Goal: Communication & Community: Answer question/provide support

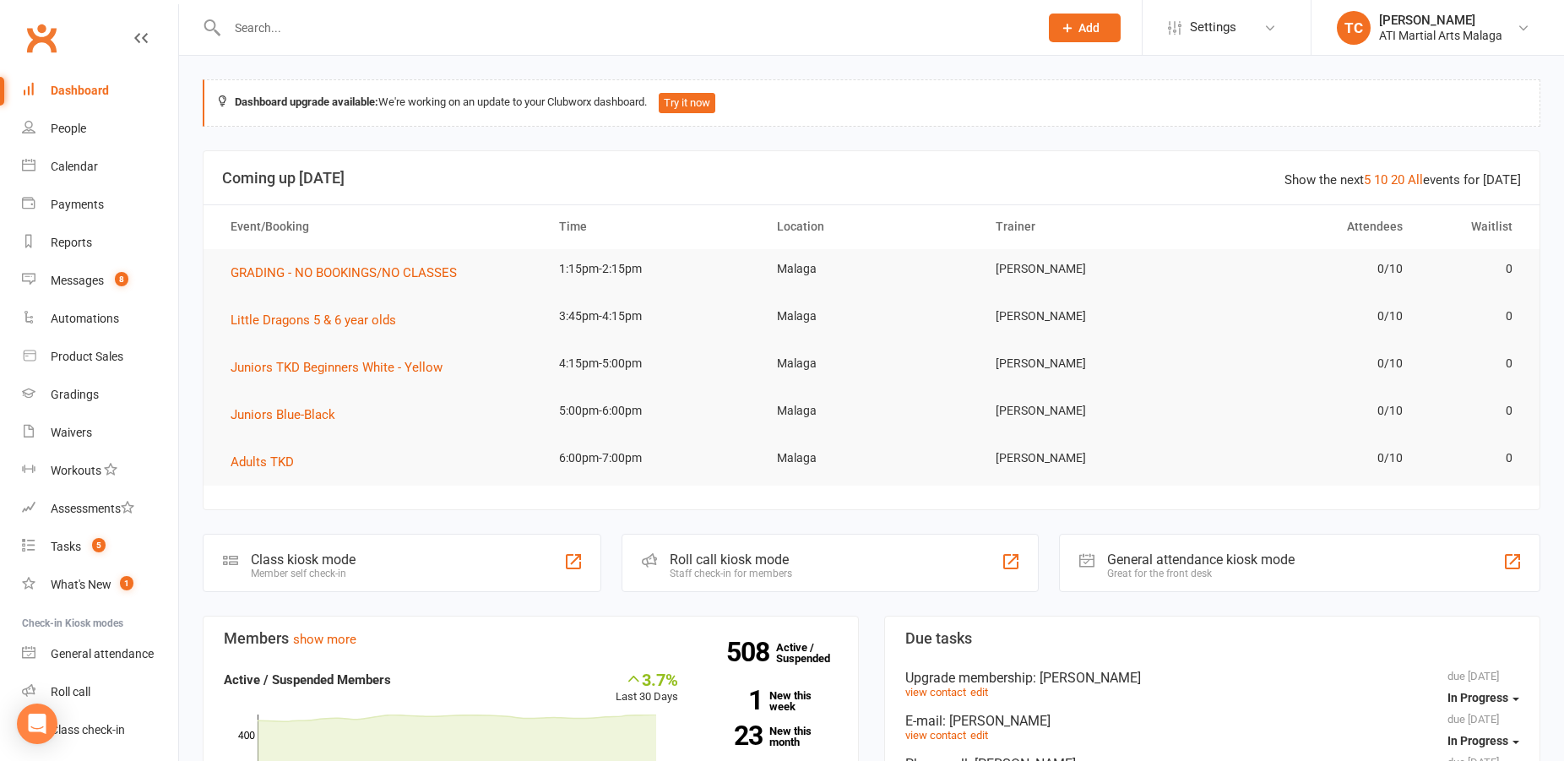
click at [308, 30] on input "text" at bounding box center [624, 28] width 805 height 24
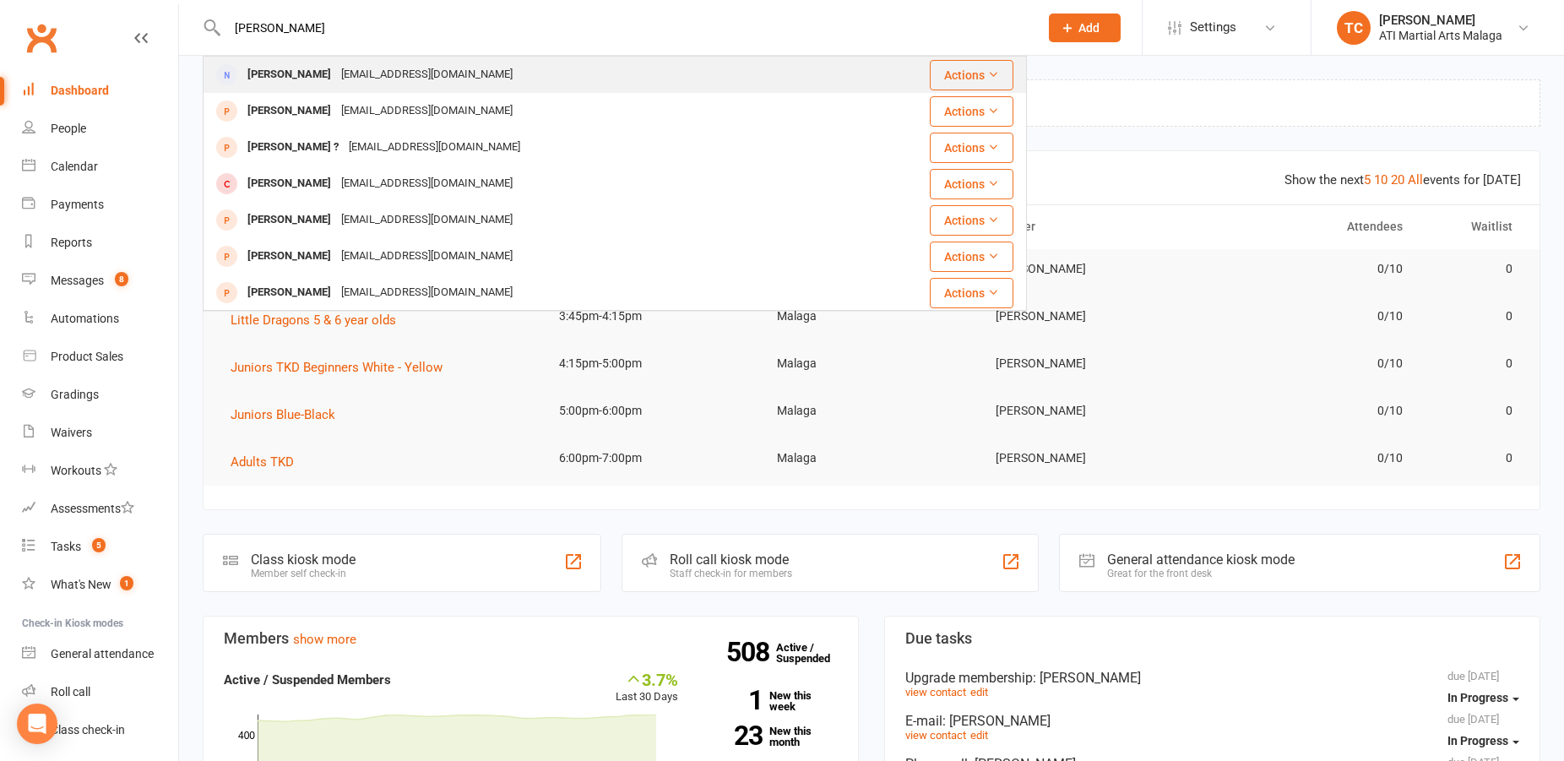
type input "[PERSON_NAME]"
click at [323, 79] on div "[PERSON_NAME]" at bounding box center [289, 74] width 94 height 24
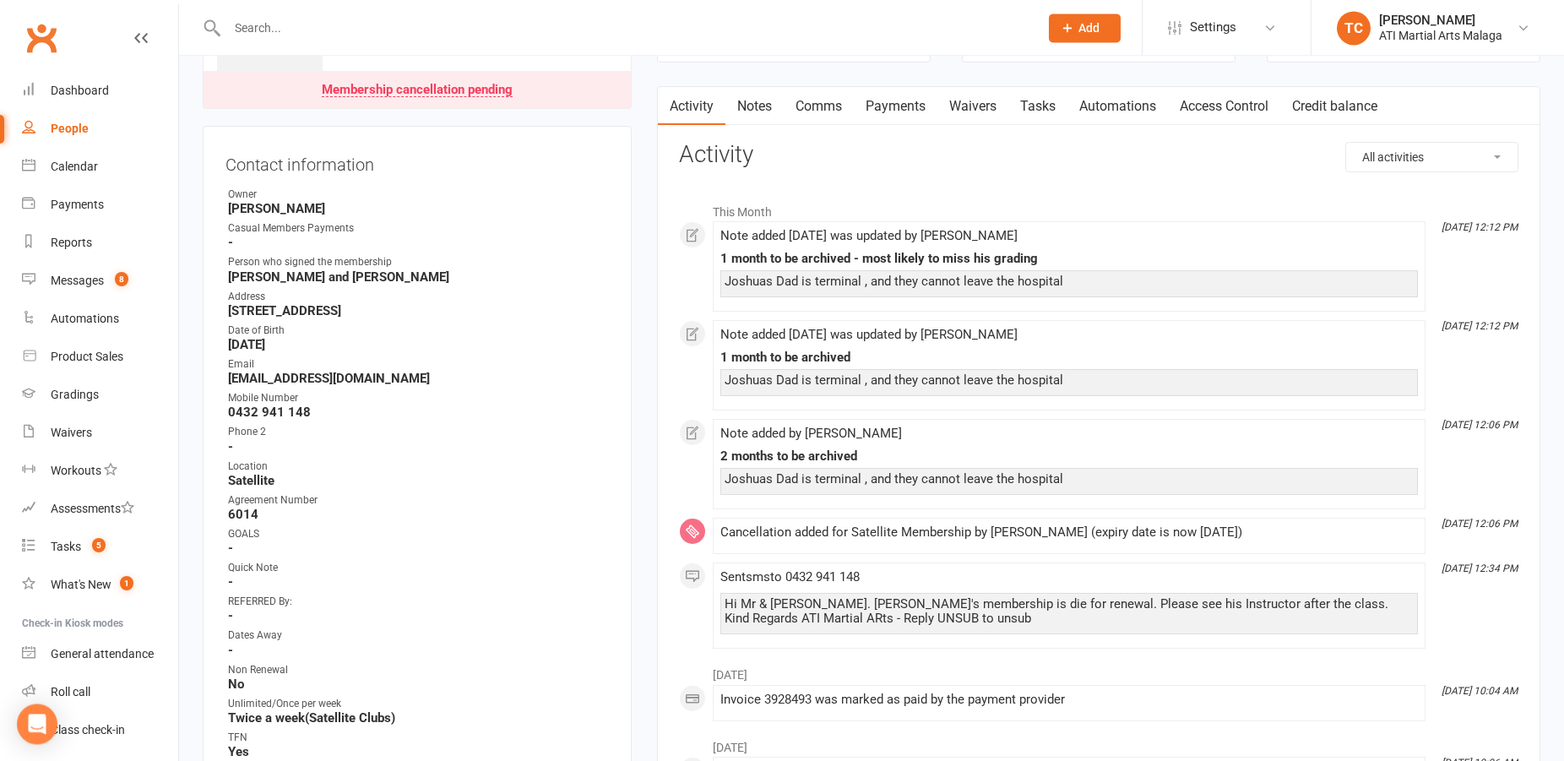
scroll to position [172, 0]
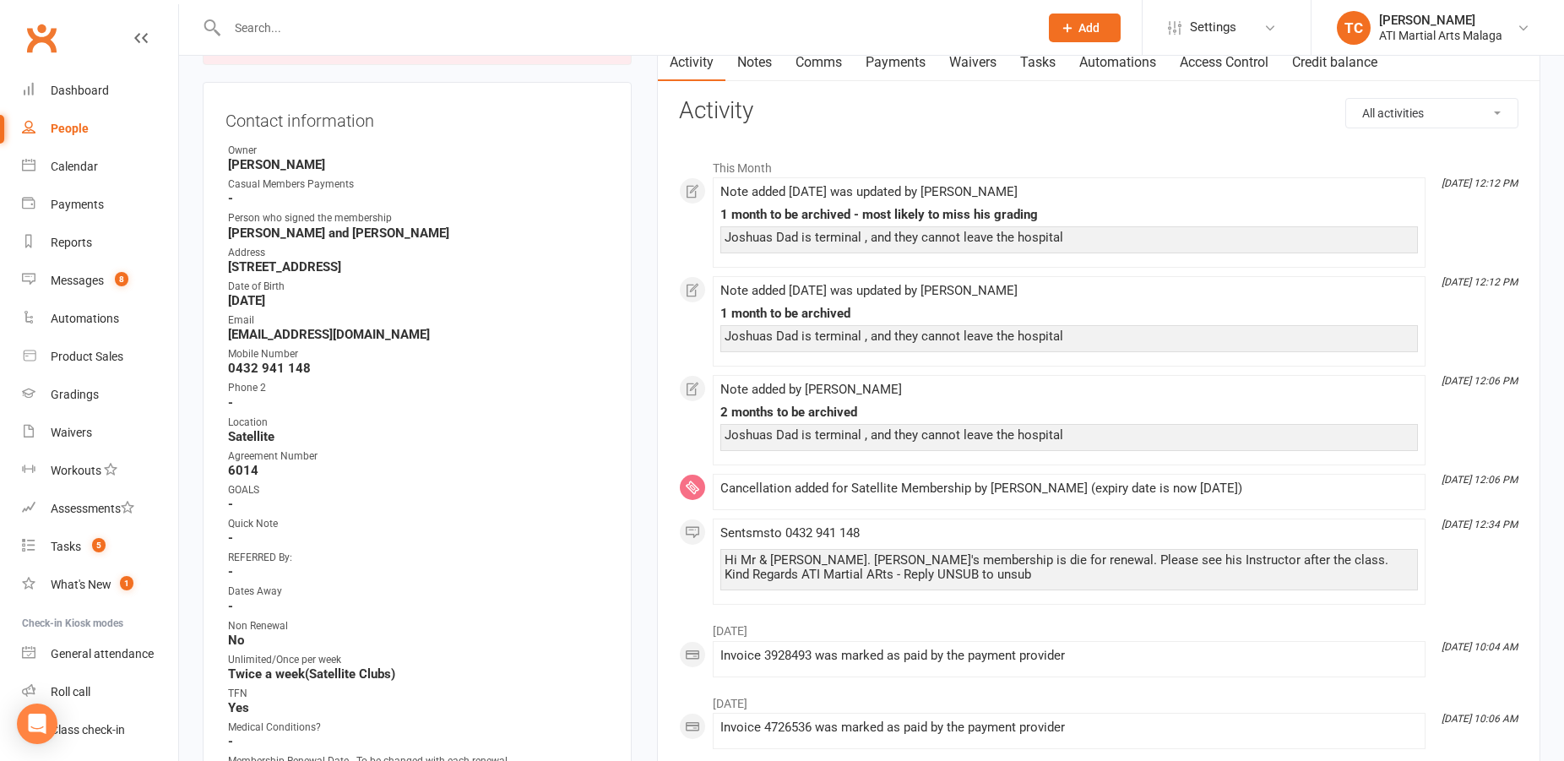
click at [815, 68] on link "Comms" at bounding box center [819, 62] width 70 height 39
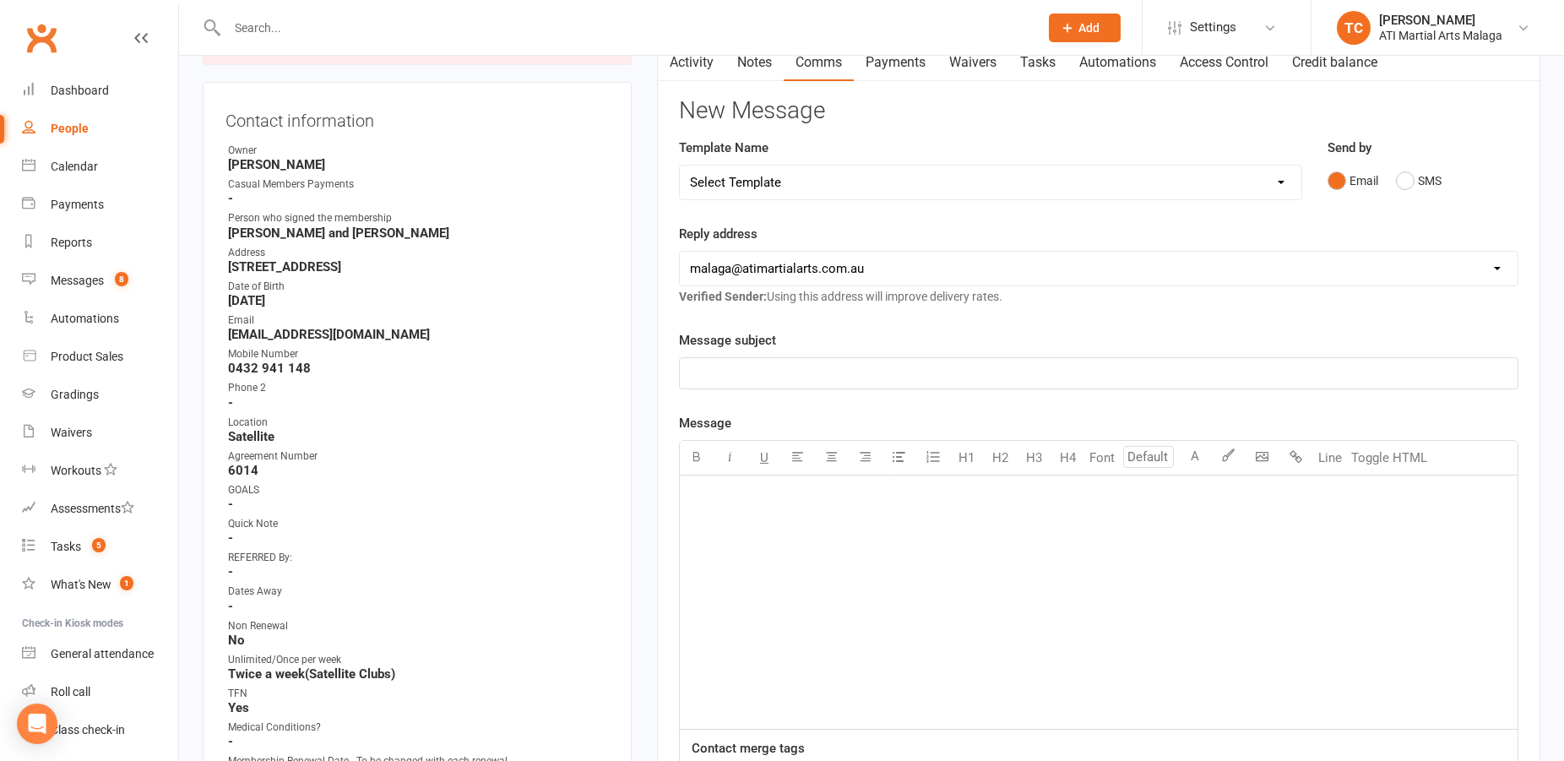
click at [680, 166] on select "Select Template [SMS] 8 days absence [Email] New Kids BJJ Class Starting [DATE]…" at bounding box center [991, 183] width 622 height 34
click at [790, 180] on select "Select Template [SMS] 8 days absence [Email] New Kids BJJ Class Starting [DATE]…" at bounding box center [991, 183] width 622 height 34
click at [680, 166] on select "Select Template [SMS] 8 days absence [Email] New Kids BJJ Class Starting [DATE]…" at bounding box center [991, 183] width 622 height 34
click at [790, 180] on select "Select Template [SMS] 8 days absence [Email] New Kids BJJ Class Starting [DATE]…" at bounding box center [991, 183] width 622 height 34
click at [736, 372] on p "﻿" at bounding box center [1098, 373] width 817 height 20
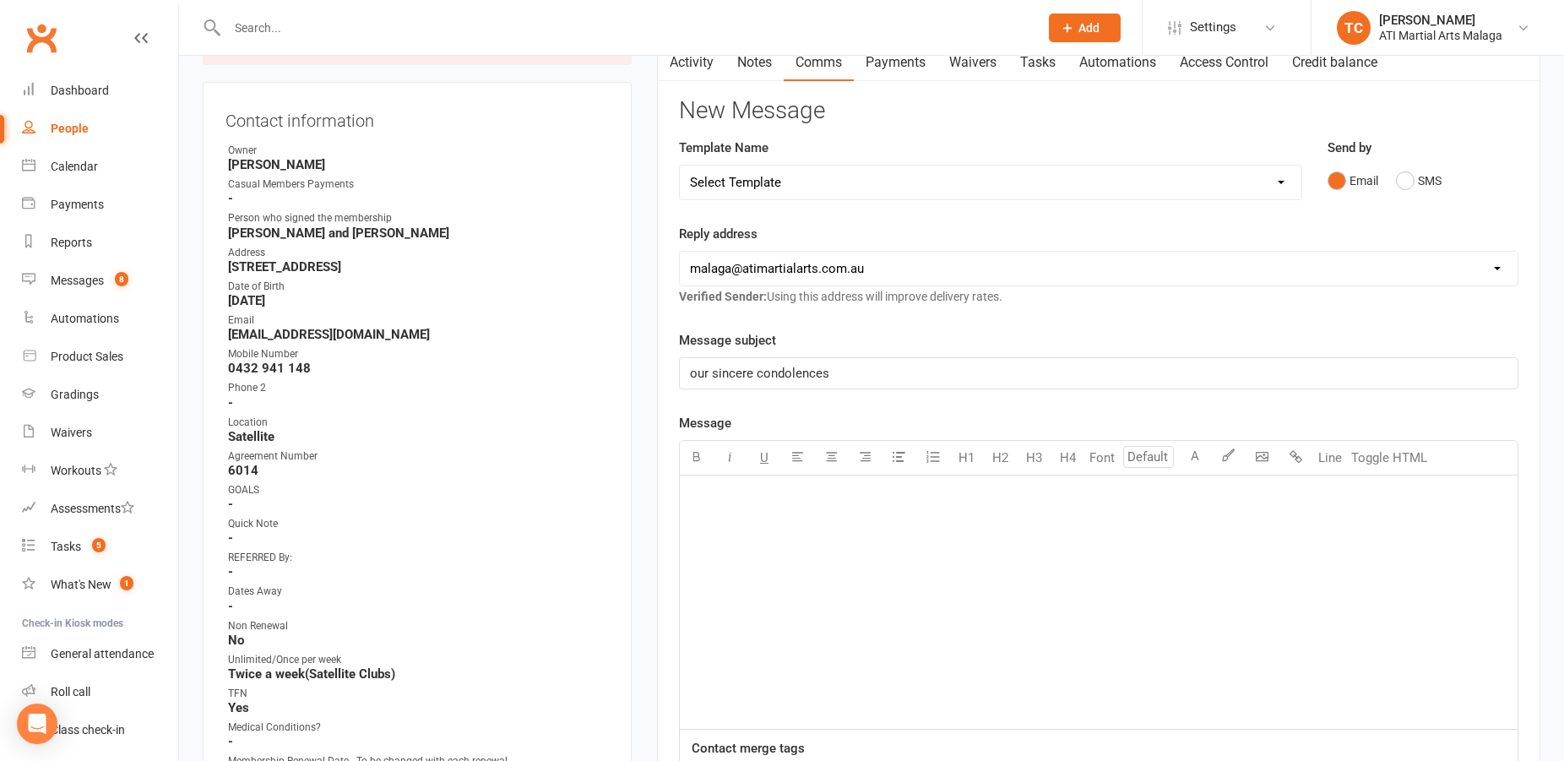
click at [744, 517] on div "﻿" at bounding box center [1099, 601] width 838 height 253
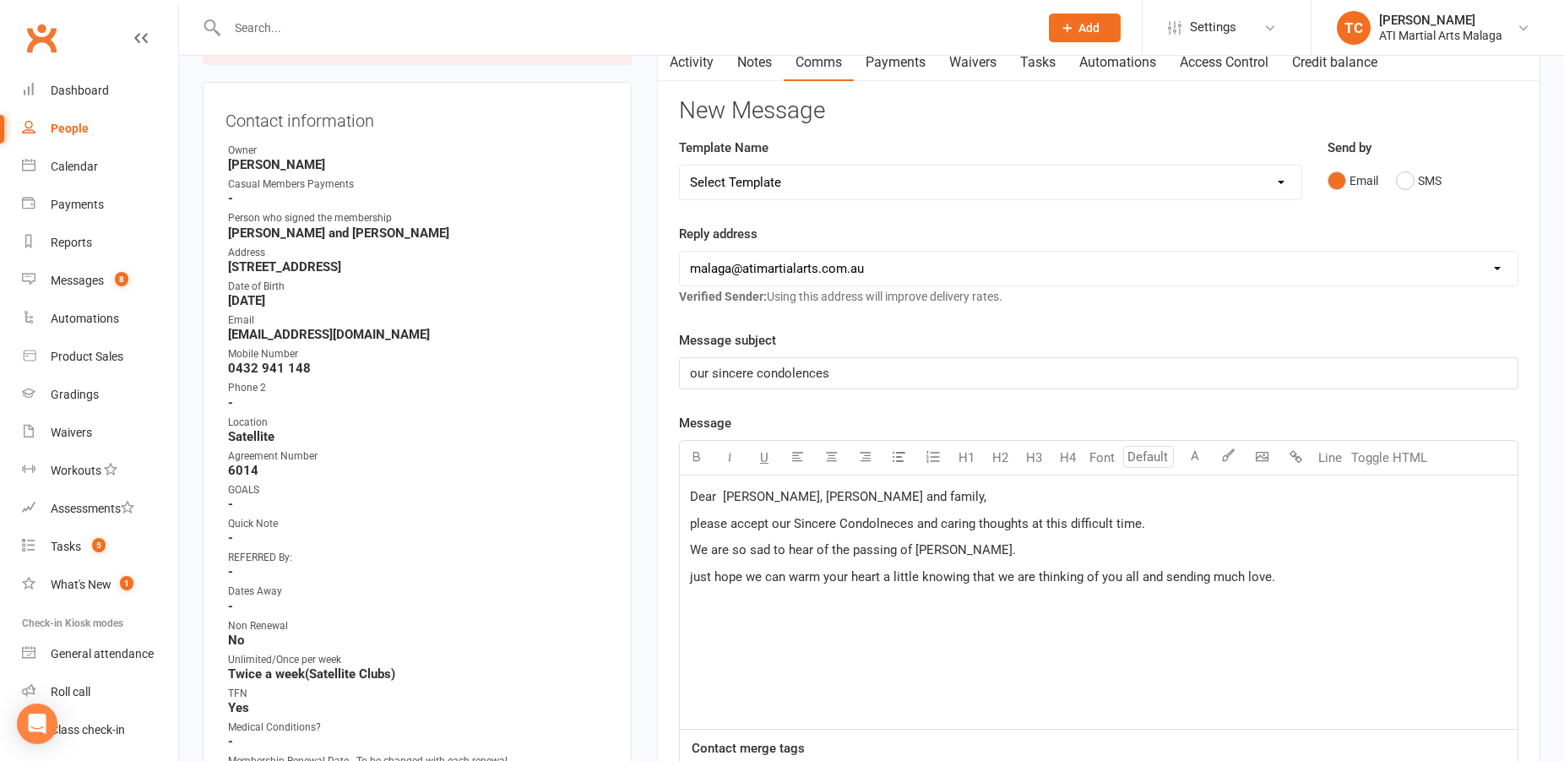
click at [872, 530] on span "please accept our Sincere Condolneces and caring thoughts at this difficult tim…" at bounding box center [917, 523] width 455 height 15
click at [751, 497] on span "Dear [PERSON_NAME], [PERSON_NAME] and family," at bounding box center [838, 496] width 296 height 15
click at [692, 577] on span "just hope we can warm your heart a little knowing that we are thinking of you a…" at bounding box center [982, 576] width 585 height 15
click at [1309, 574] on p "We just hope we can warm your heart a little knowing that we are thinking of yo…" at bounding box center [1098, 577] width 817 height 20
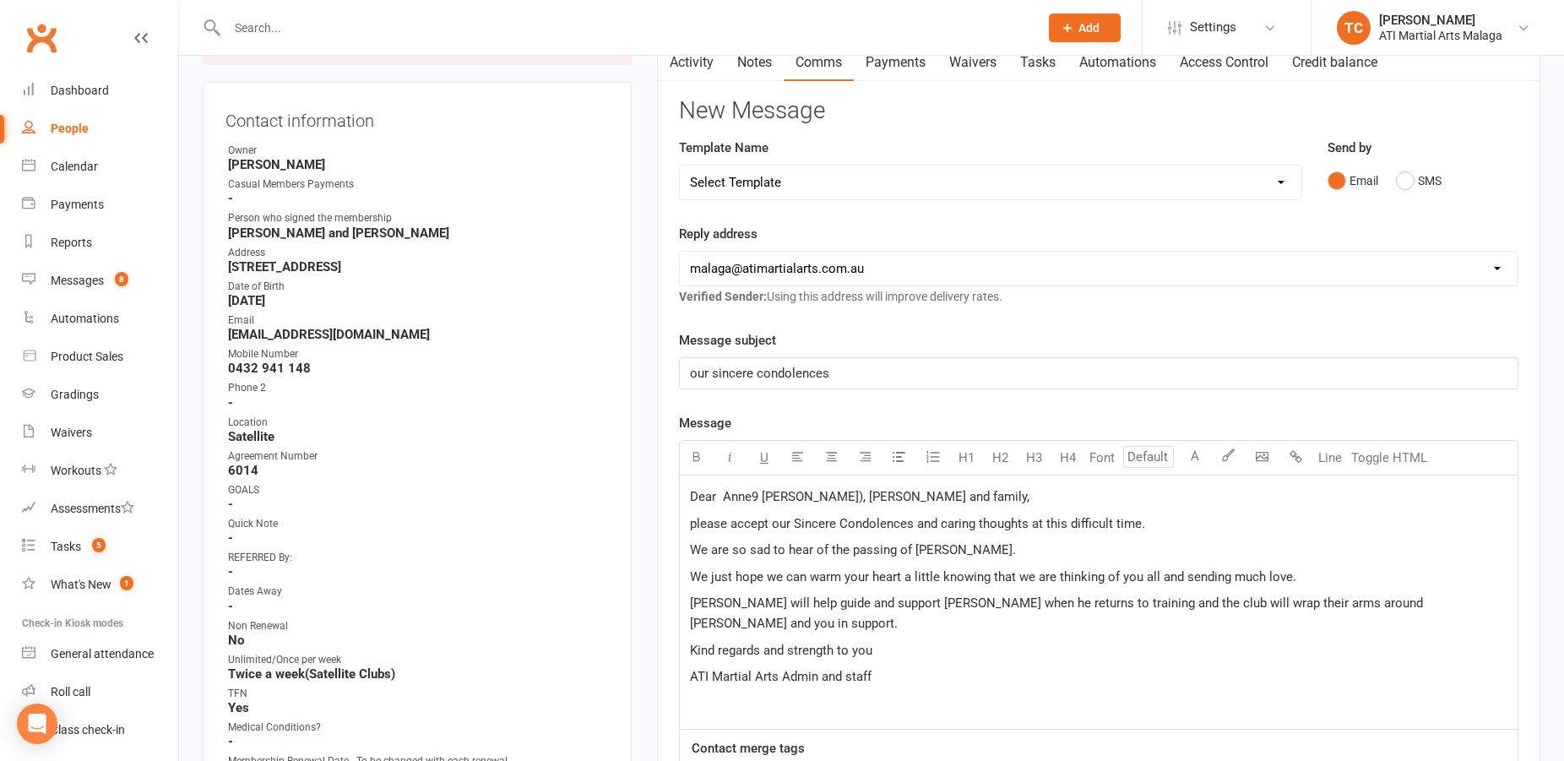
click at [752, 488] on p "Dear Anne9 [PERSON_NAME]), [PERSON_NAME] and family," at bounding box center [1098, 496] width 817 height 20
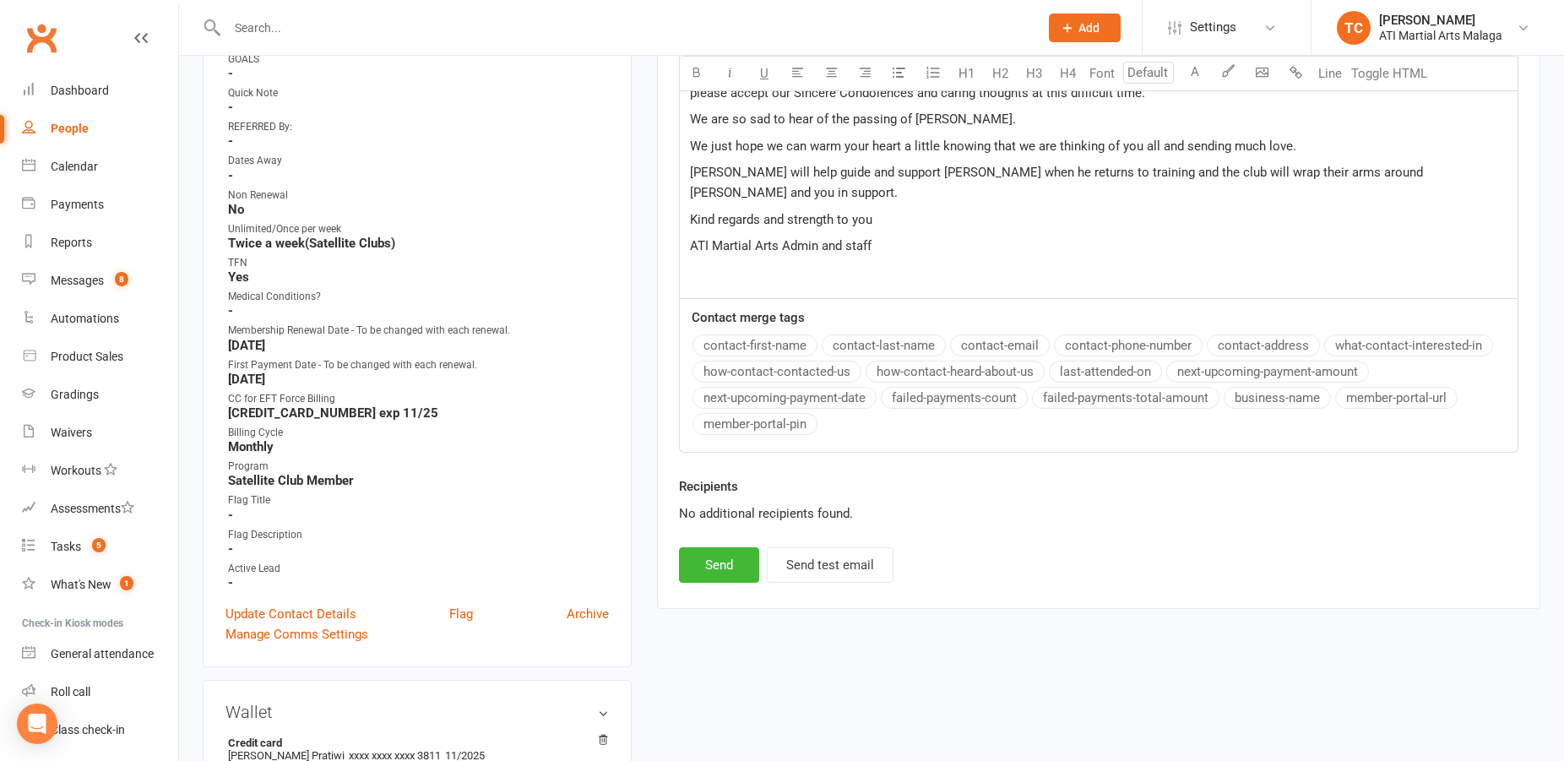
scroll to position [258, 0]
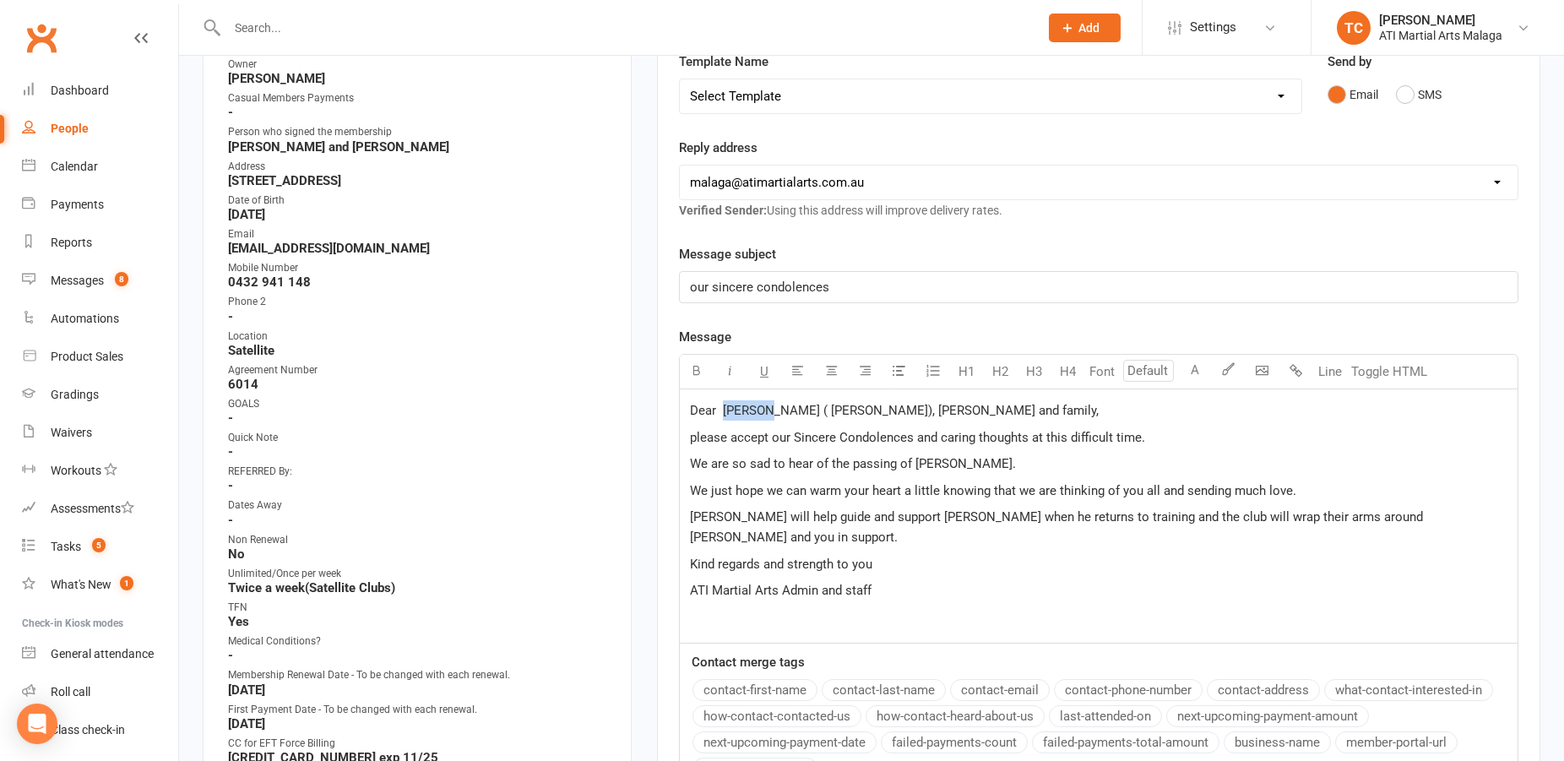
drag, startPoint x: 763, startPoint y: 409, endPoint x: 725, endPoint y: 413, distance: 37.4
click at [725, 413] on span "Dear [PERSON_NAME] ( [PERSON_NAME]), [PERSON_NAME] and family," at bounding box center [894, 410] width 409 height 15
click at [794, 410] on span "Dear [PERSON_NAME]), [PERSON_NAME] and family," at bounding box center [840, 410] width 301 height 15
click at [1407, 95] on button "SMS" at bounding box center [1419, 95] width 46 height 32
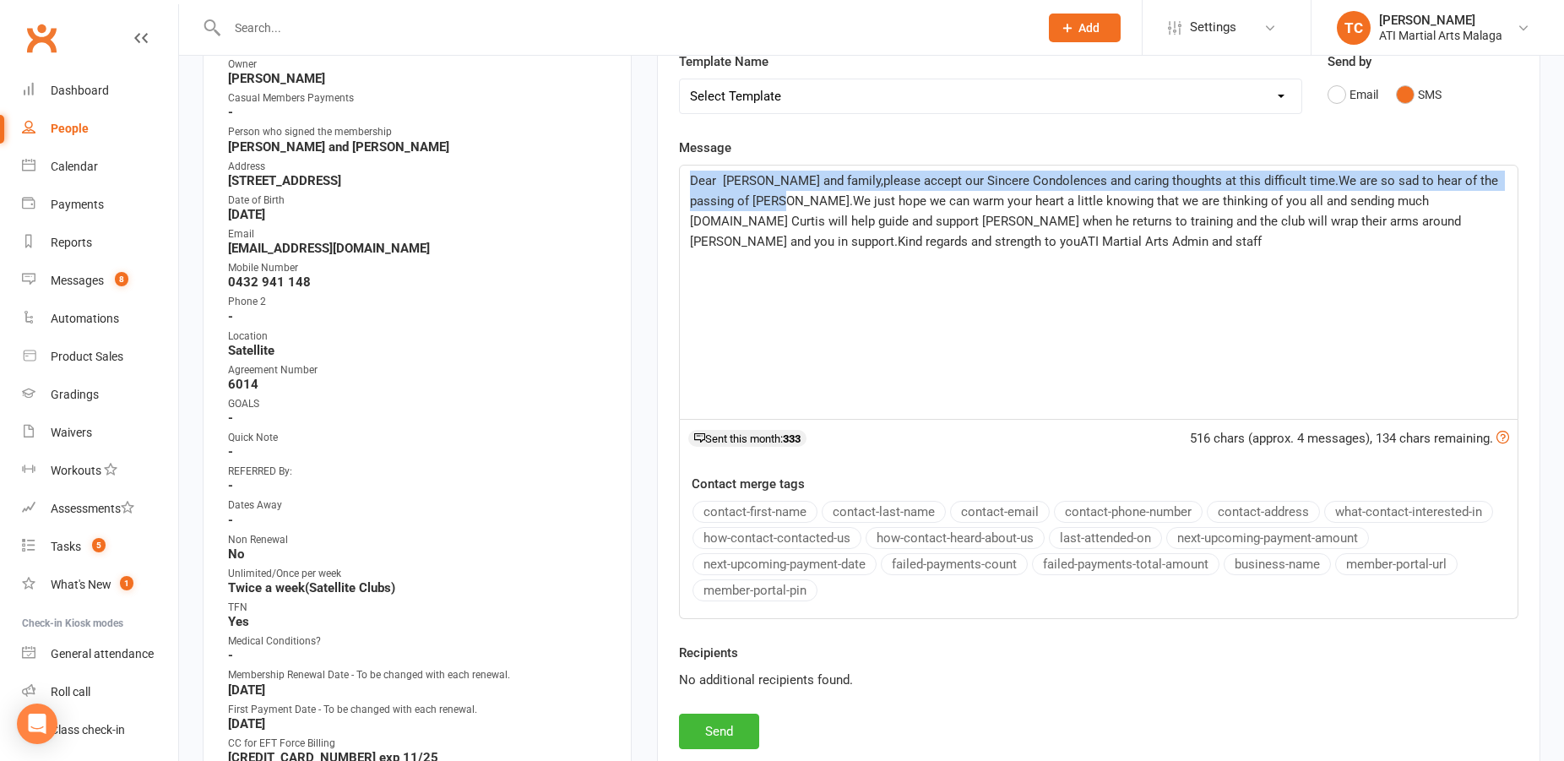
drag, startPoint x: 981, startPoint y: 247, endPoint x: 768, endPoint y: 204, distance: 217.3
click at [768, 204] on p "Dear [PERSON_NAME] and family,please accept our Sincere Condolences and caring …" at bounding box center [1098, 211] width 817 height 81
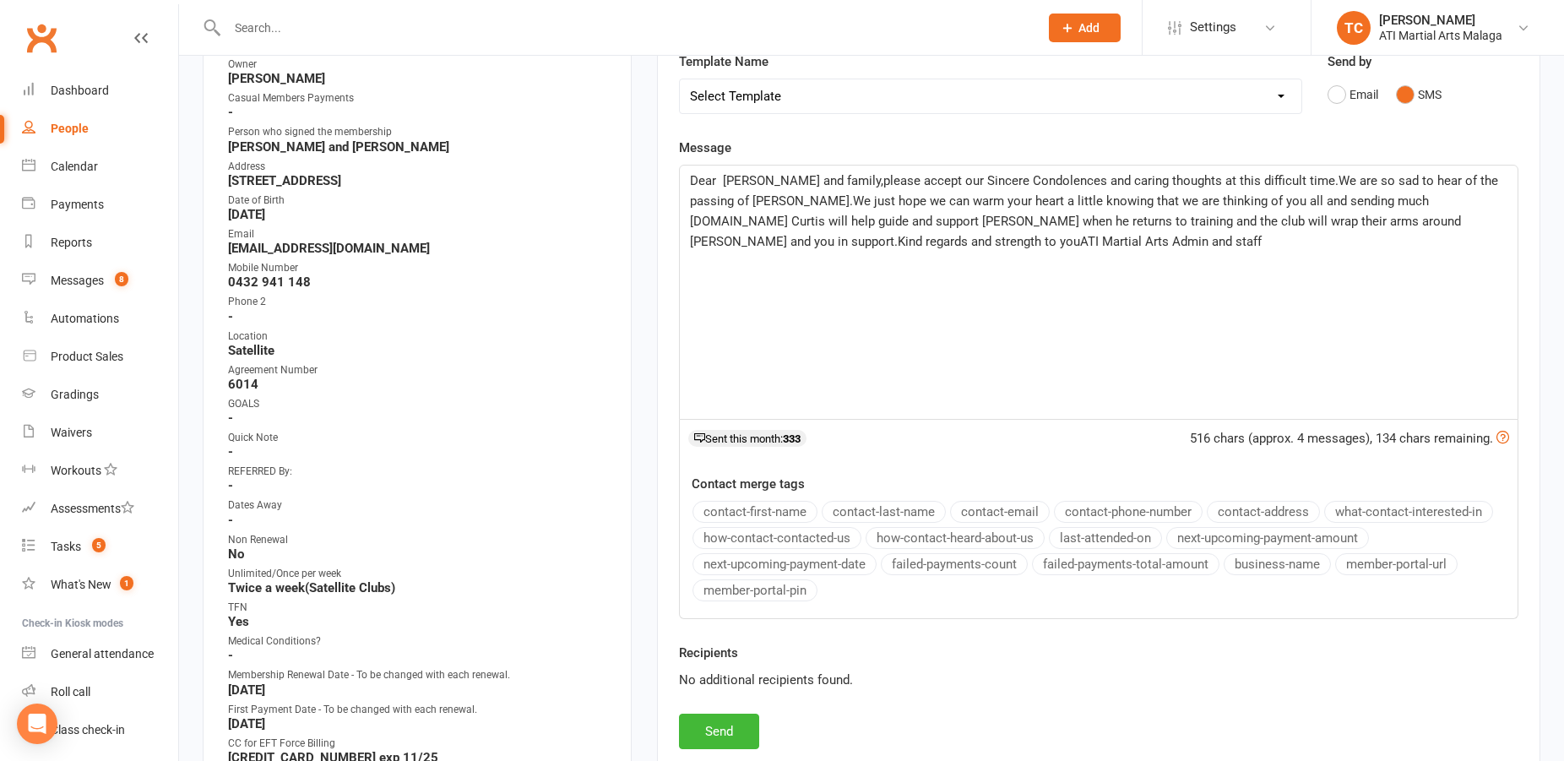
drag, startPoint x: 837, startPoint y: 241, endPoint x: 899, endPoint y: 254, distance: 63.9
click at [838, 241] on span "Dear [PERSON_NAME] and family,please accept our Sincere Condolences and caring …" at bounding box center [1096, 211] width 812 height 76
click at [771, 246] on span "Dear [PERSON_NAME] and family,please accept our Sincere Condolences and caring …" at bounding box center [1096, 211] width 812 height 76
click at [776, 244] on span "Dear [PERSON_NAME] and family,please accept our Sincere Condolences and caring …" at bounding box center [1096, 211] width 812 height 76
drag, startPoint x: 926, startPoint y: 264, endPoint x: 690, endPoint y: 180, distance: 251.1
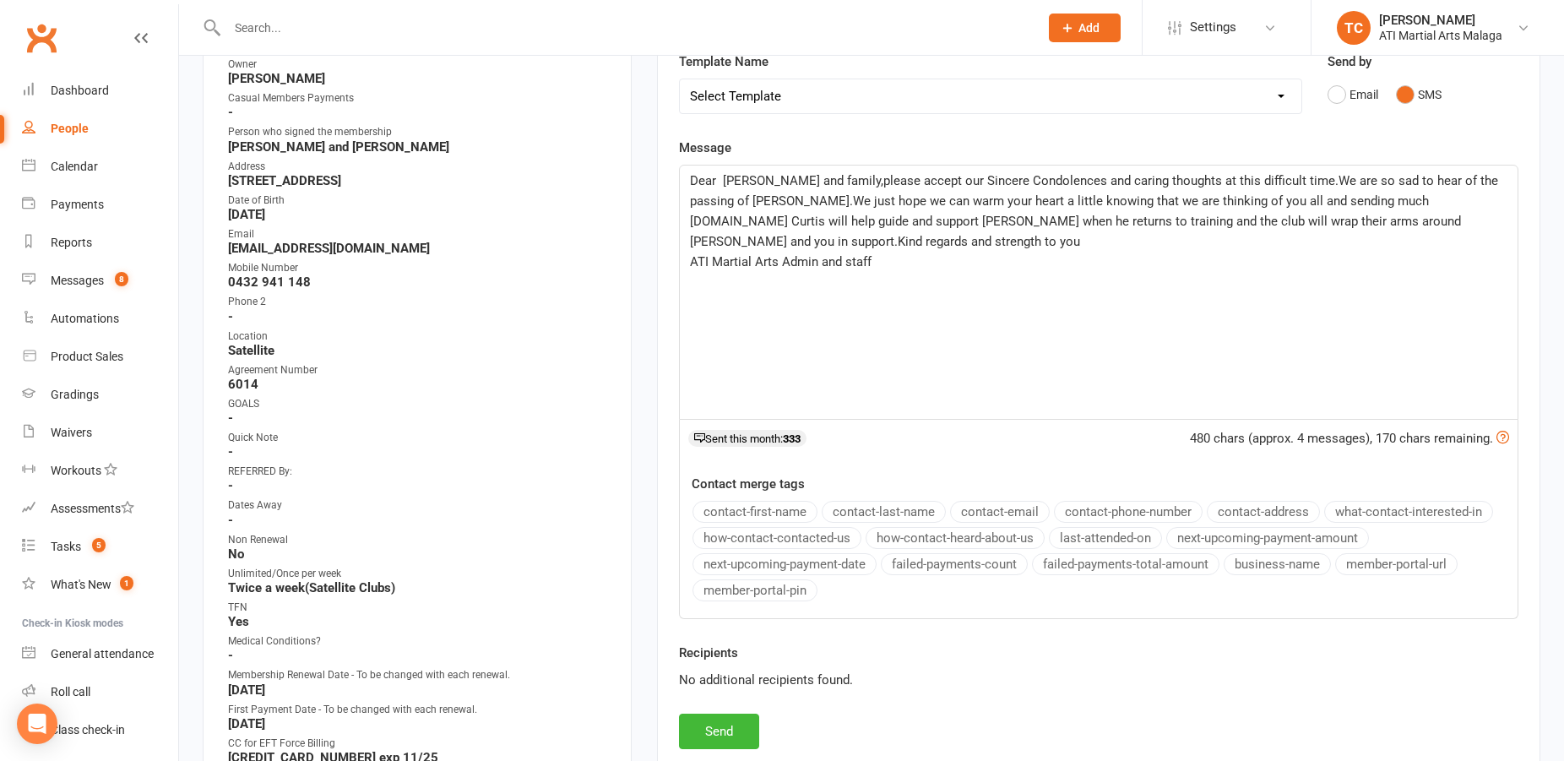
click at [690, 180] on div "Dear [PERSON_NAME] and family,please accept our Sincere Condolences and caring …" at bounding box center [1099, 292] width 838 height 253
copy div "Dear [PERSON_NAME] and family,please accept our Sincere Condolences and caring …"
click at [1172, 274] on div "Dear [PERSON_NAME] and family,please accept our Sincere Condolences and caring …" at bounding box center [1099, 292] width 838 height 253
click at [735, 726] on button "Send" at bounding box center [719, 731] width 80 height 35
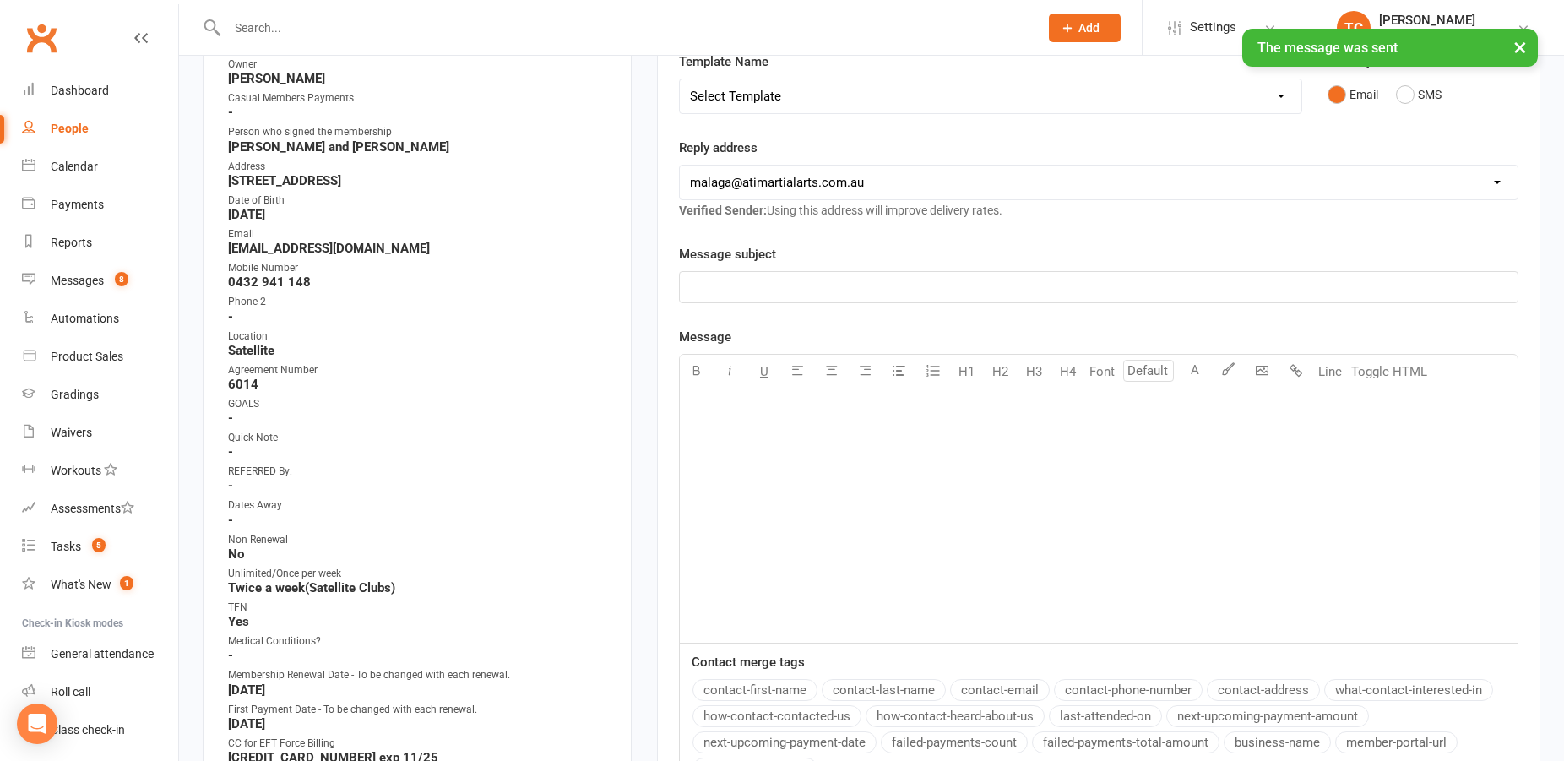
click at [729, 412] on p "﻿" at bounding box center [1098, 410] width 817 height 20
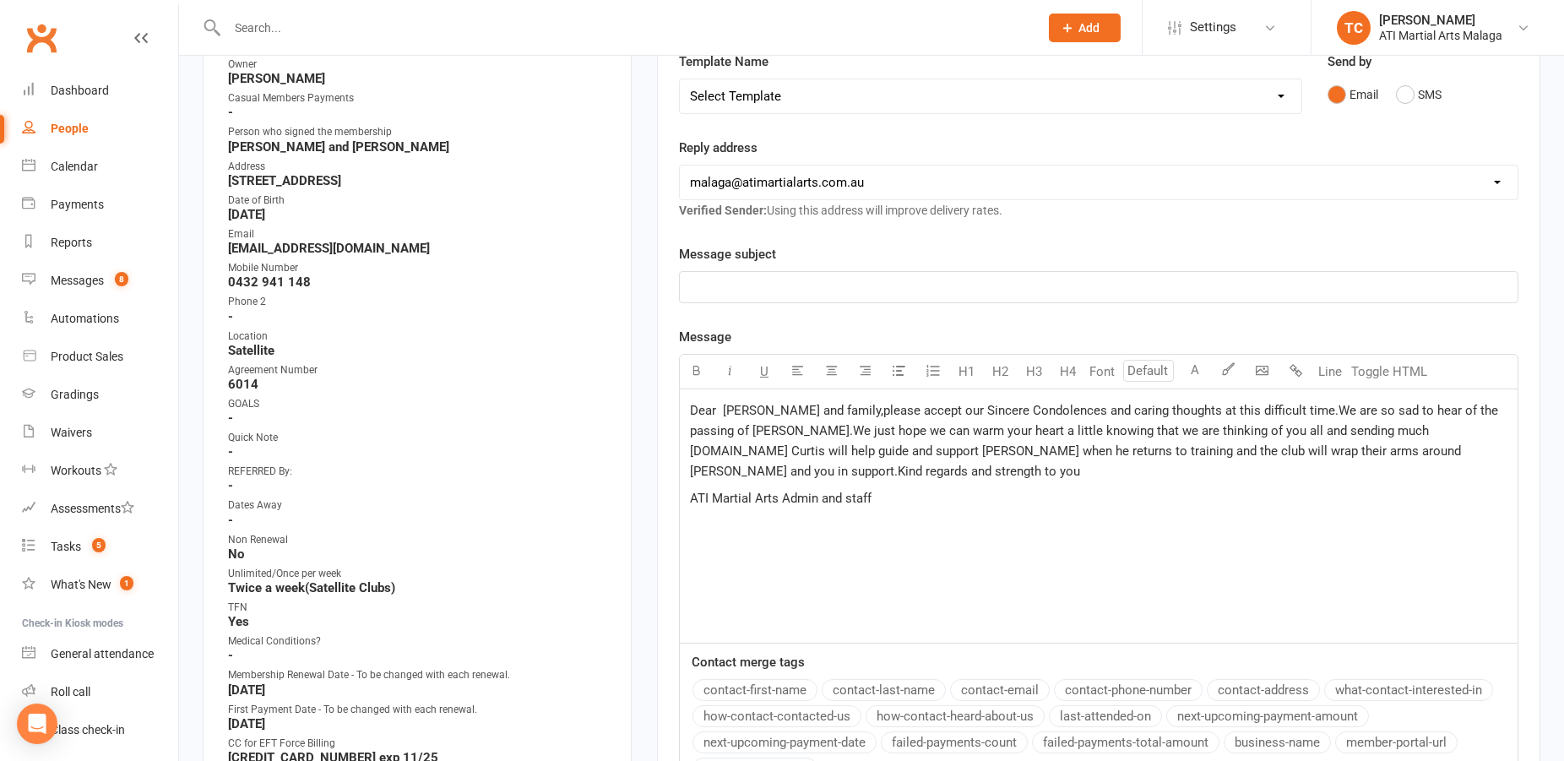
click at [765, 284] on p "﻿" at bounding box center [1098, 287] width 817 height 20
click at [864, 556] on div "Dear [PERSON_NAME] and family,please accept our Sincere Condolences and caring …" at bounding box center [1099, 515] width 838 height 253
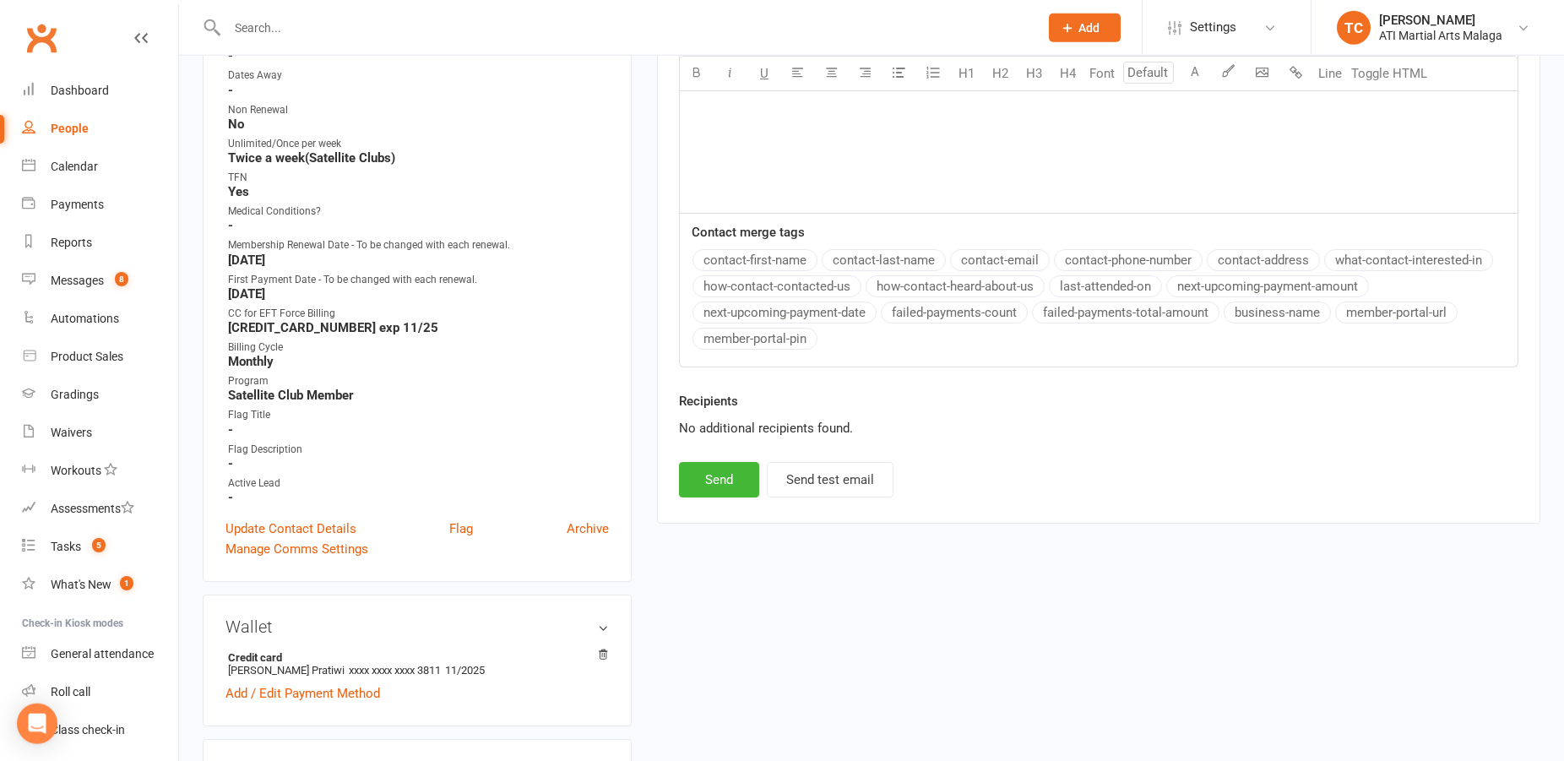
scroll to position [689, 0]
click at [721, 475] on button "Send" at bounding box center [719, 478] width 80 height 35
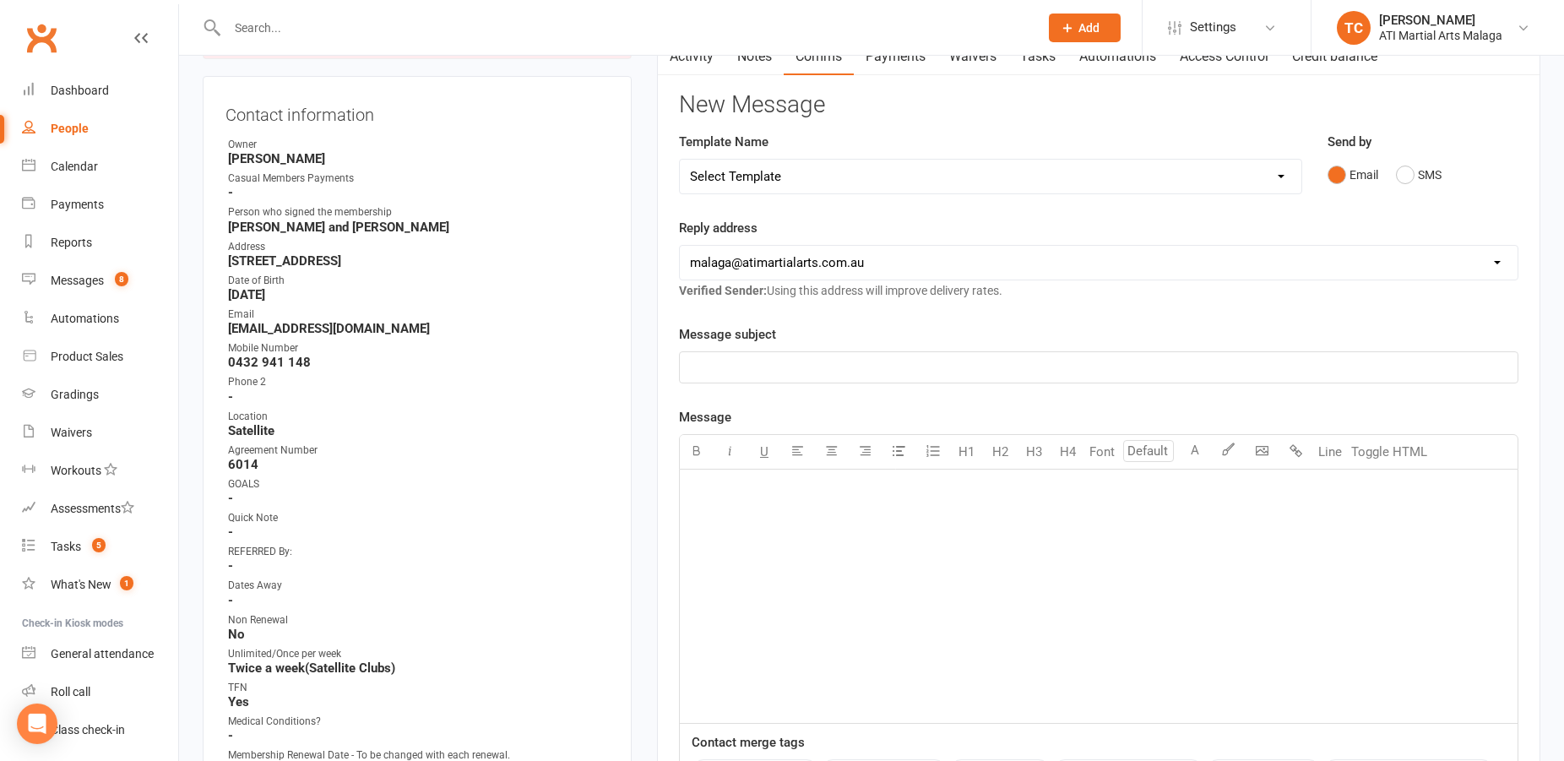
scroll to position [0, 0]
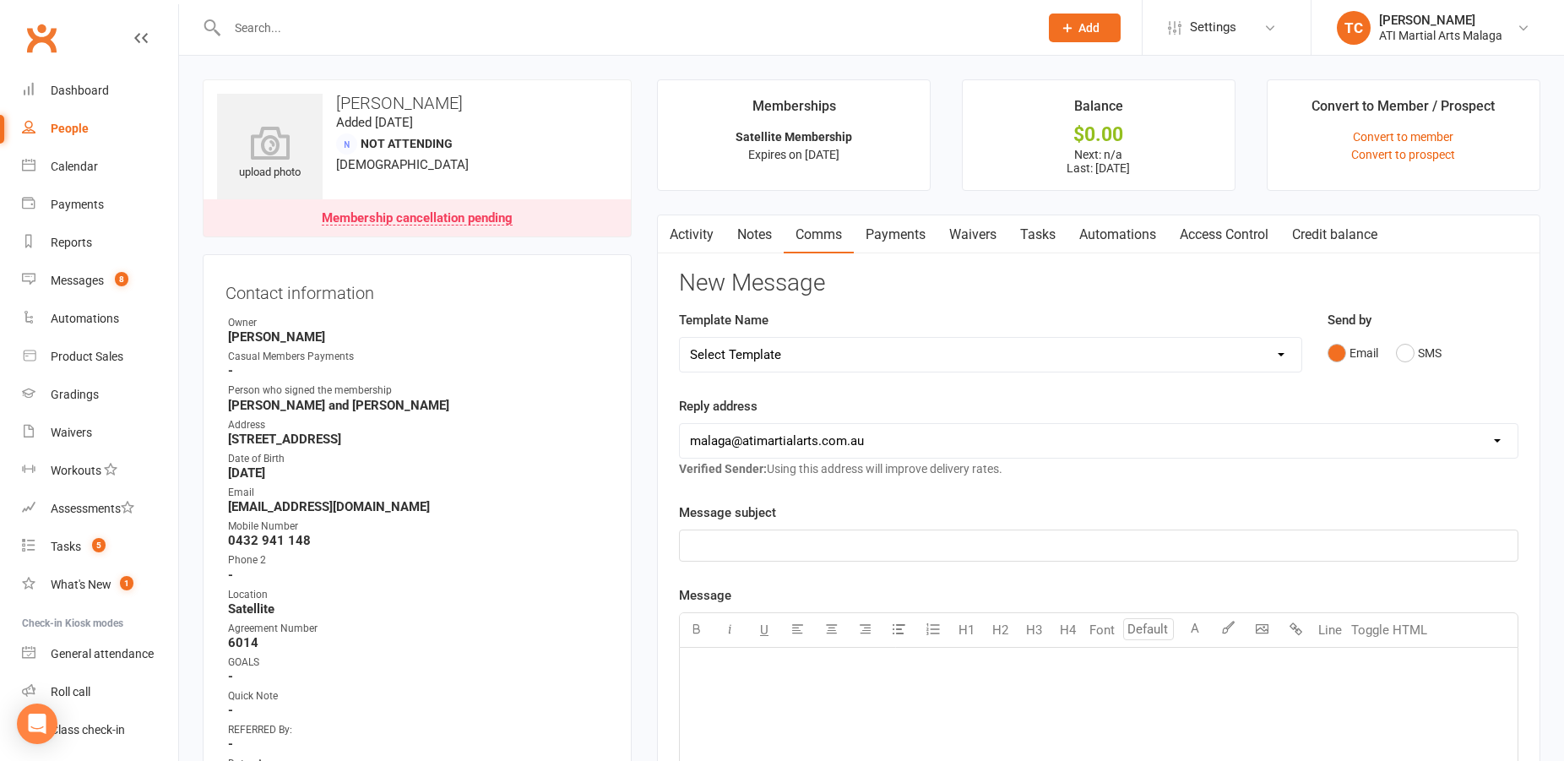
click at [280, 34] on input "text" at bounding box center [624, 28] width 805 height 24
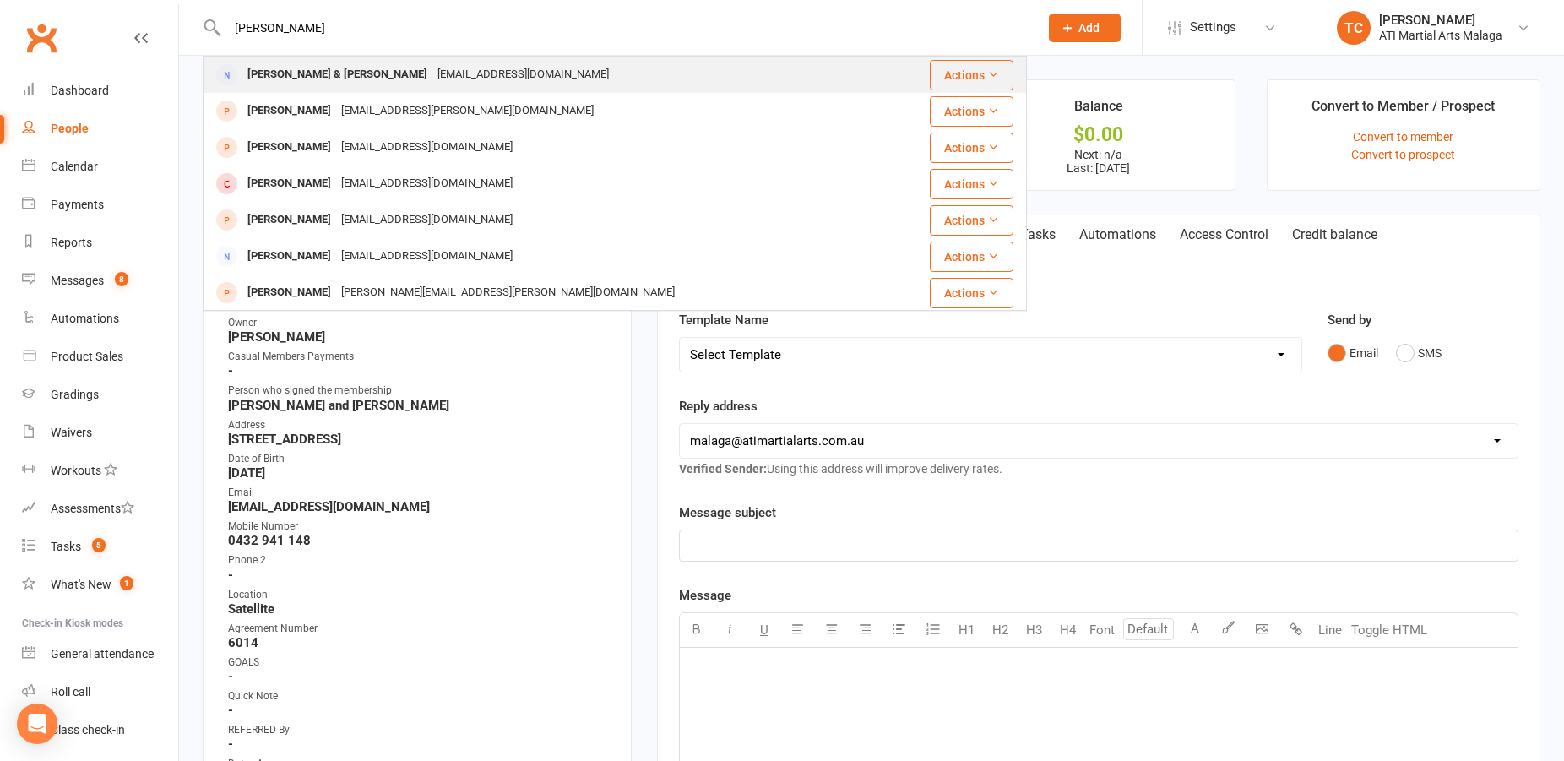
type input "[PERSON_NAME]"
click at [263, 74] on div "[PERSON_NAME] & [PERSON_NAME]" at bounding box center [337, 74] width 190 height 24
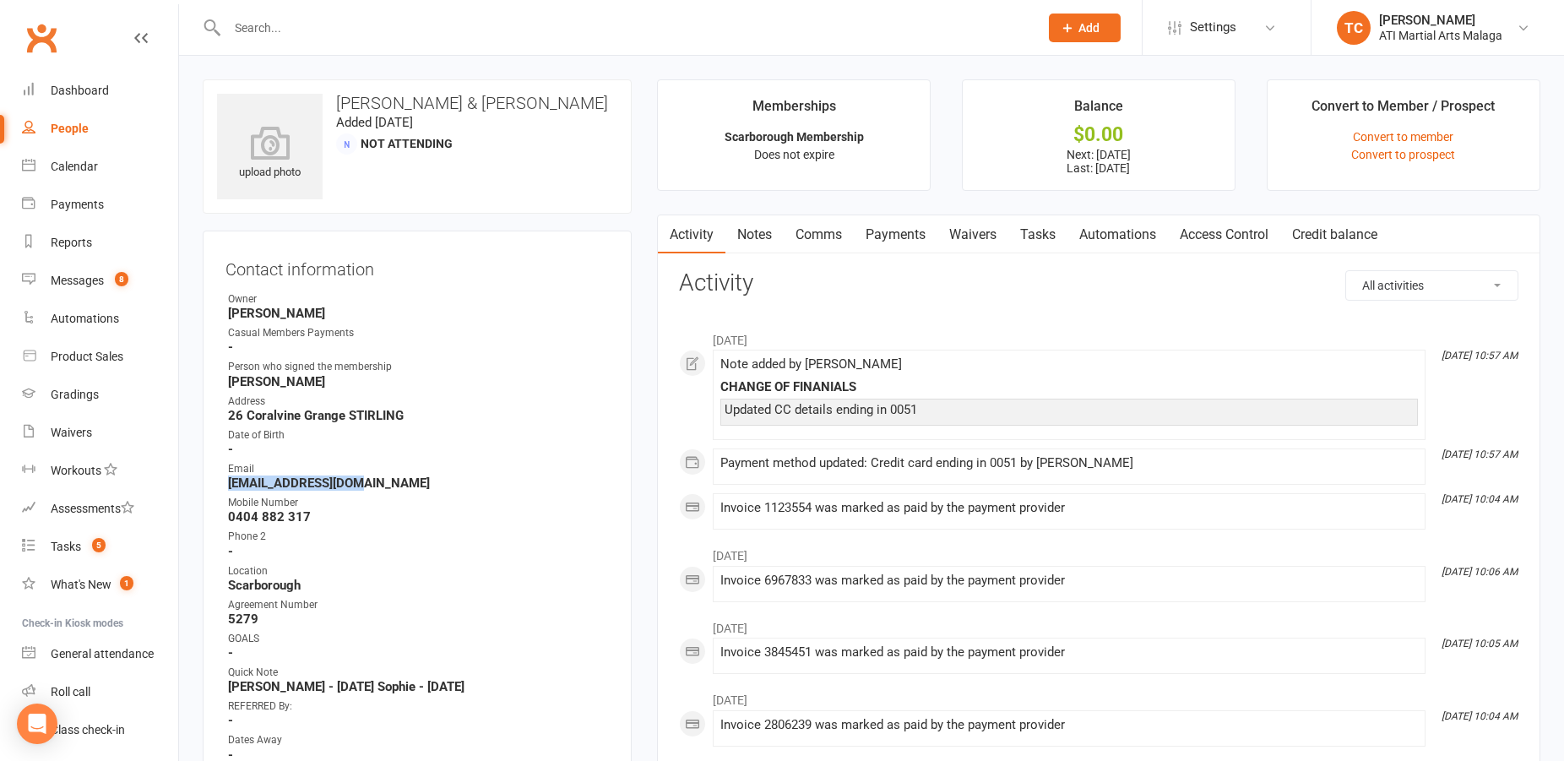
drag, startPoint x: 365, startPoint y: 481, endPoint x: 222, endPoint y: 481, distance: 142.7
click at [222, 481] on div "Contact information Owner [PERSON_NAME] Casual Members Payments - Person who si…" at bounding box center [417, 739] width 429 height 1016
copy strong "[EMAIL_ADDRESS][DOMAIN_NAME]"
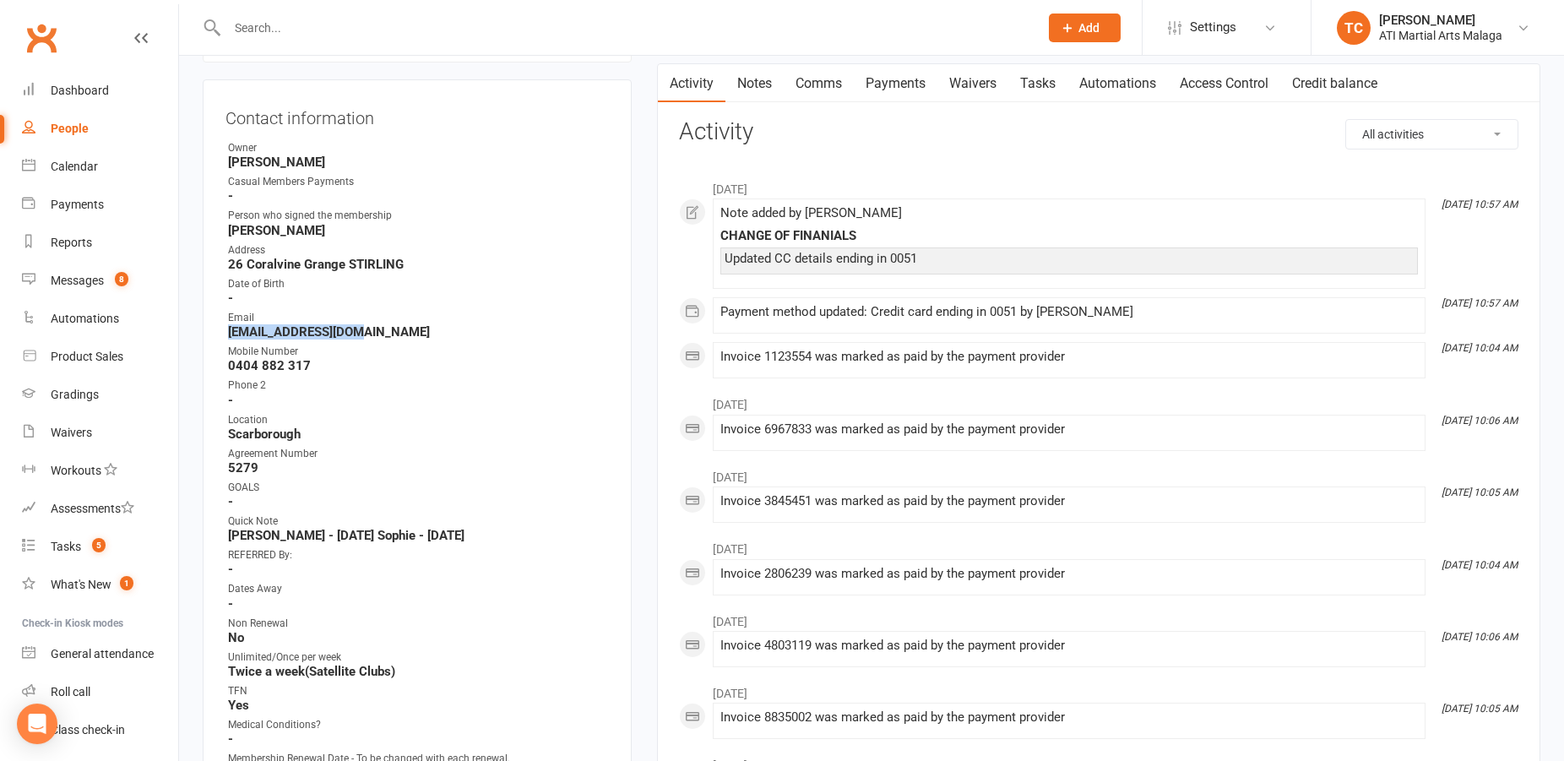
scroll to position [172, 0]
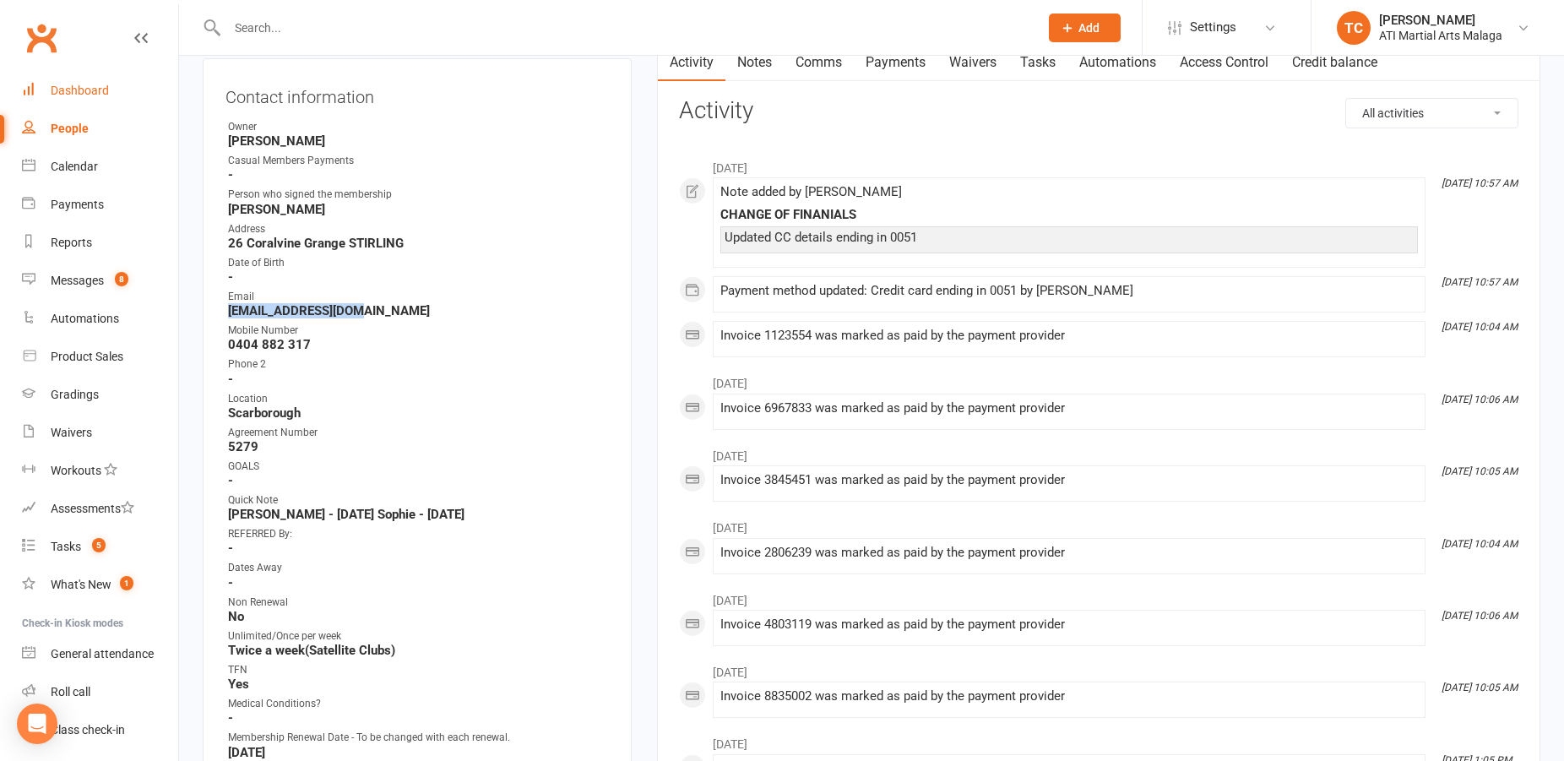
click at [51, 87] on div "Dashboard" at bounding box center [80, 91] width 58 height 14
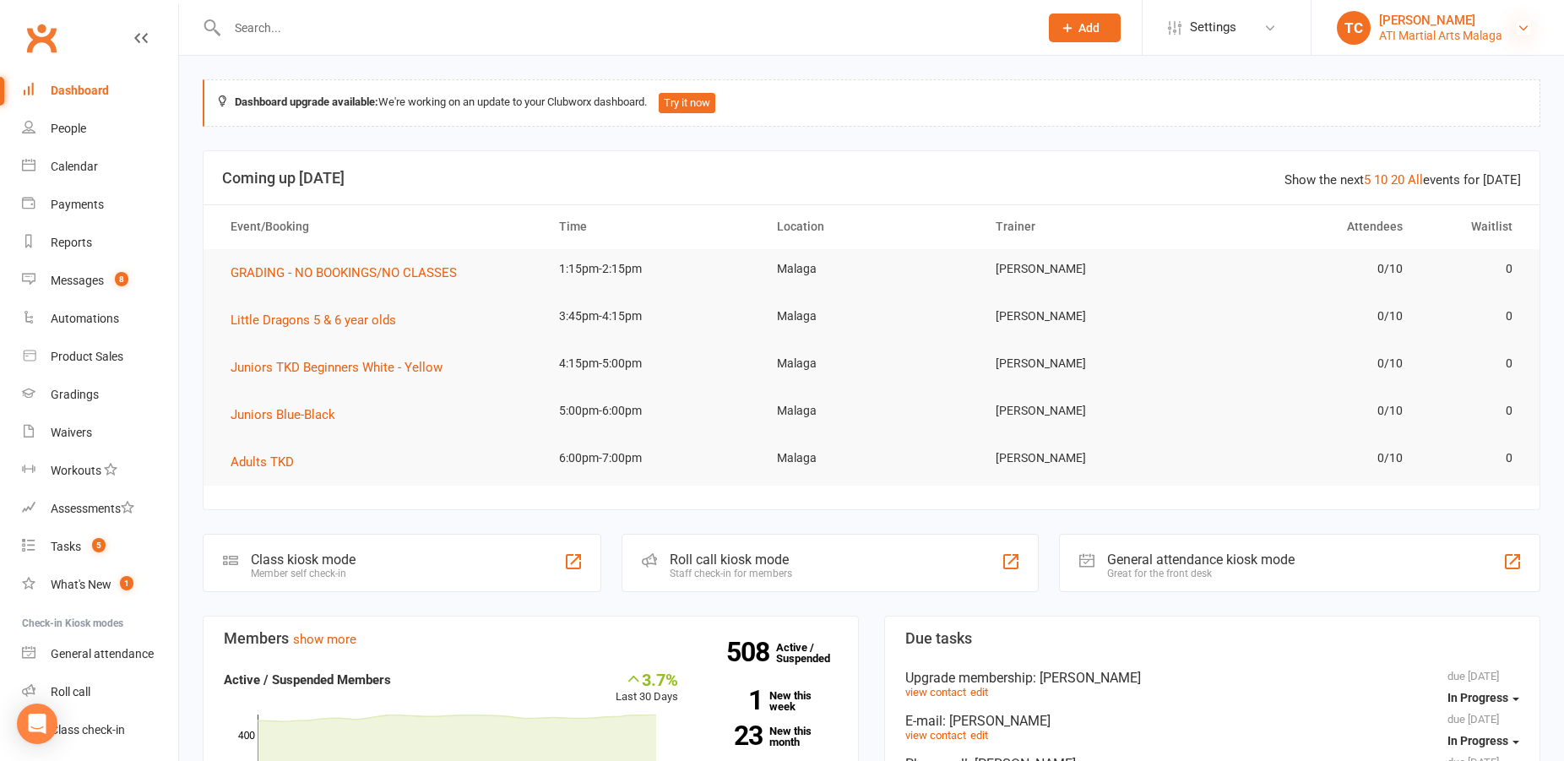
click at [1518, 29] on icon at bounding box center [1524, 28] width 14 height 14
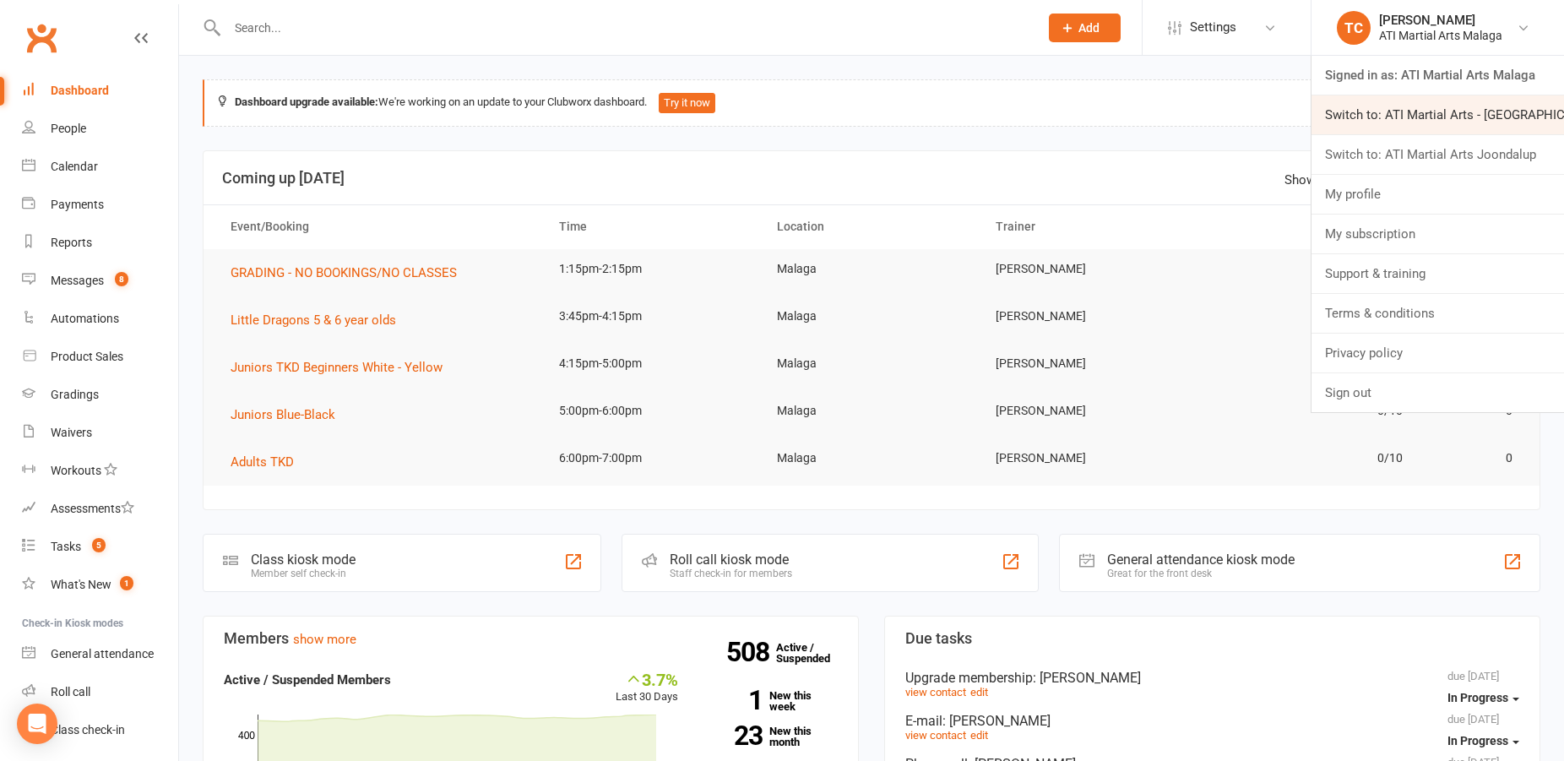
click at [1428, 106] on link "Switch to: ATI Martial Arts - [GEOGRAPHIC_DATA]" at bounding box center [1437, 114] width 252 height 39
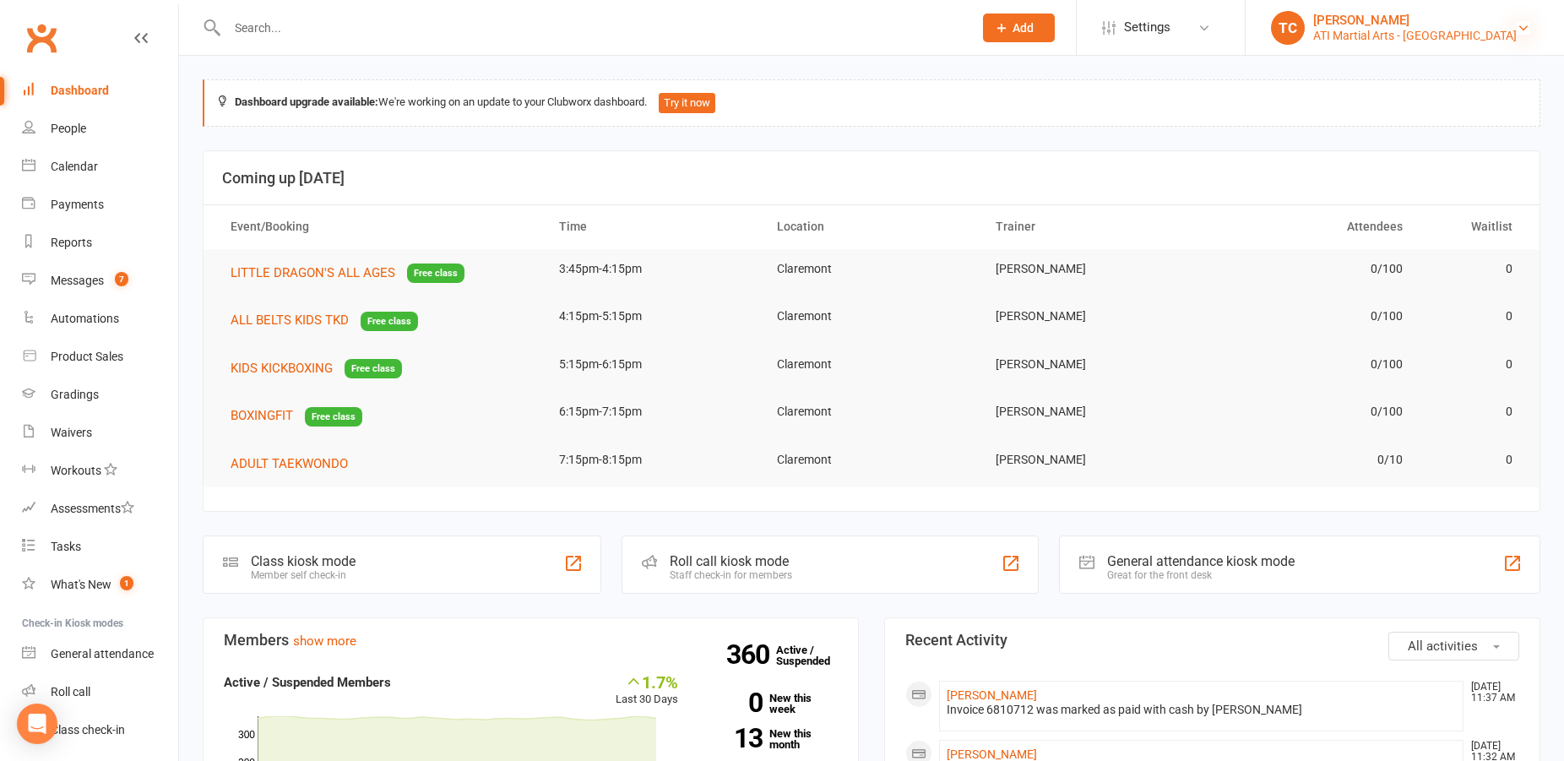
click at [1518, 31] on icon at bounding box center [1524, 28] width 14 height 14
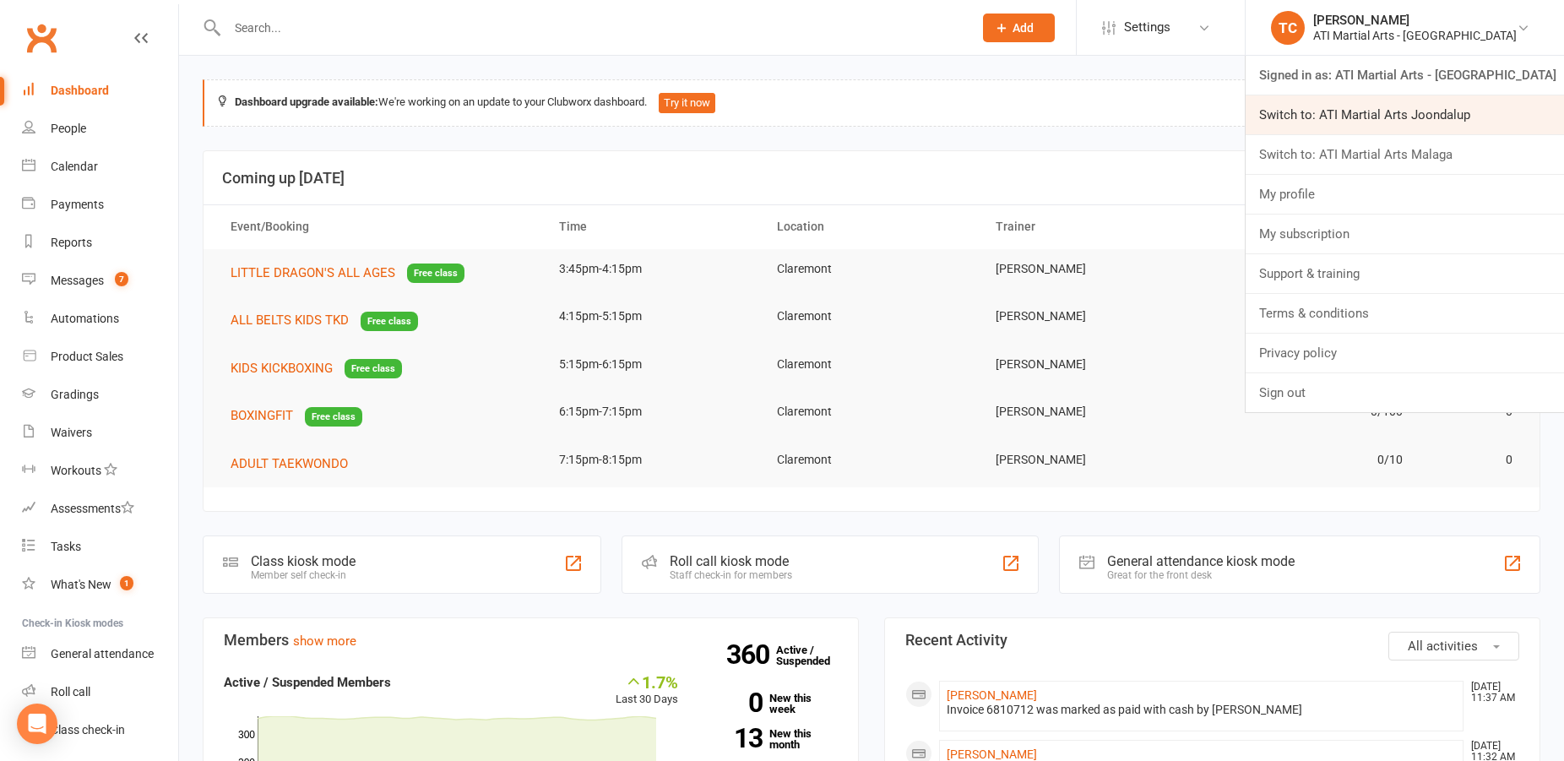
click at [1475, 120] on link "Switch to: ATI Martial Arts Joondalup" at bounding box center [1405, 114] width 318 height 39
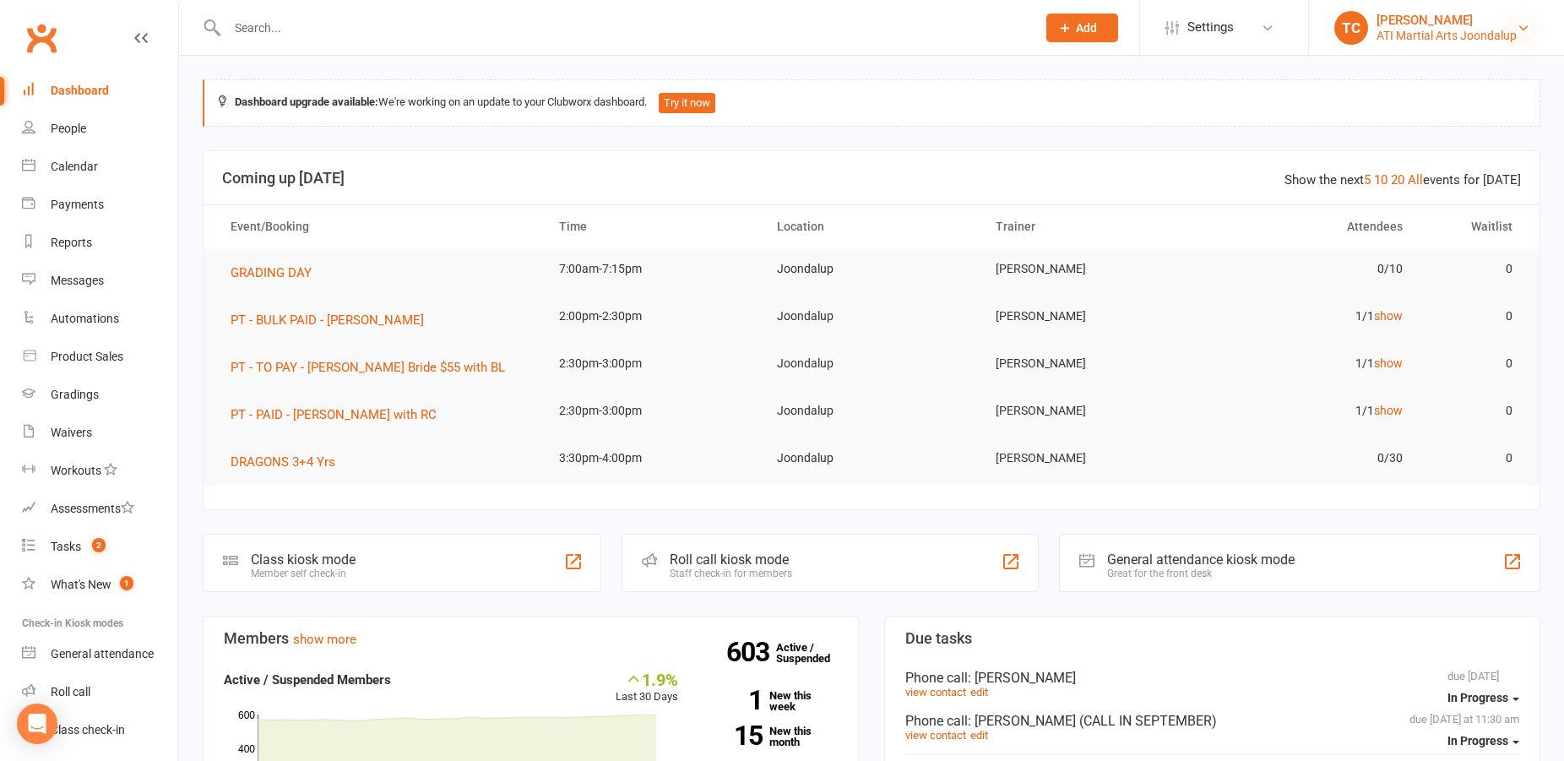
click at [1521, 24] on icon at bounding box center [1524, 28] width 14 height 14
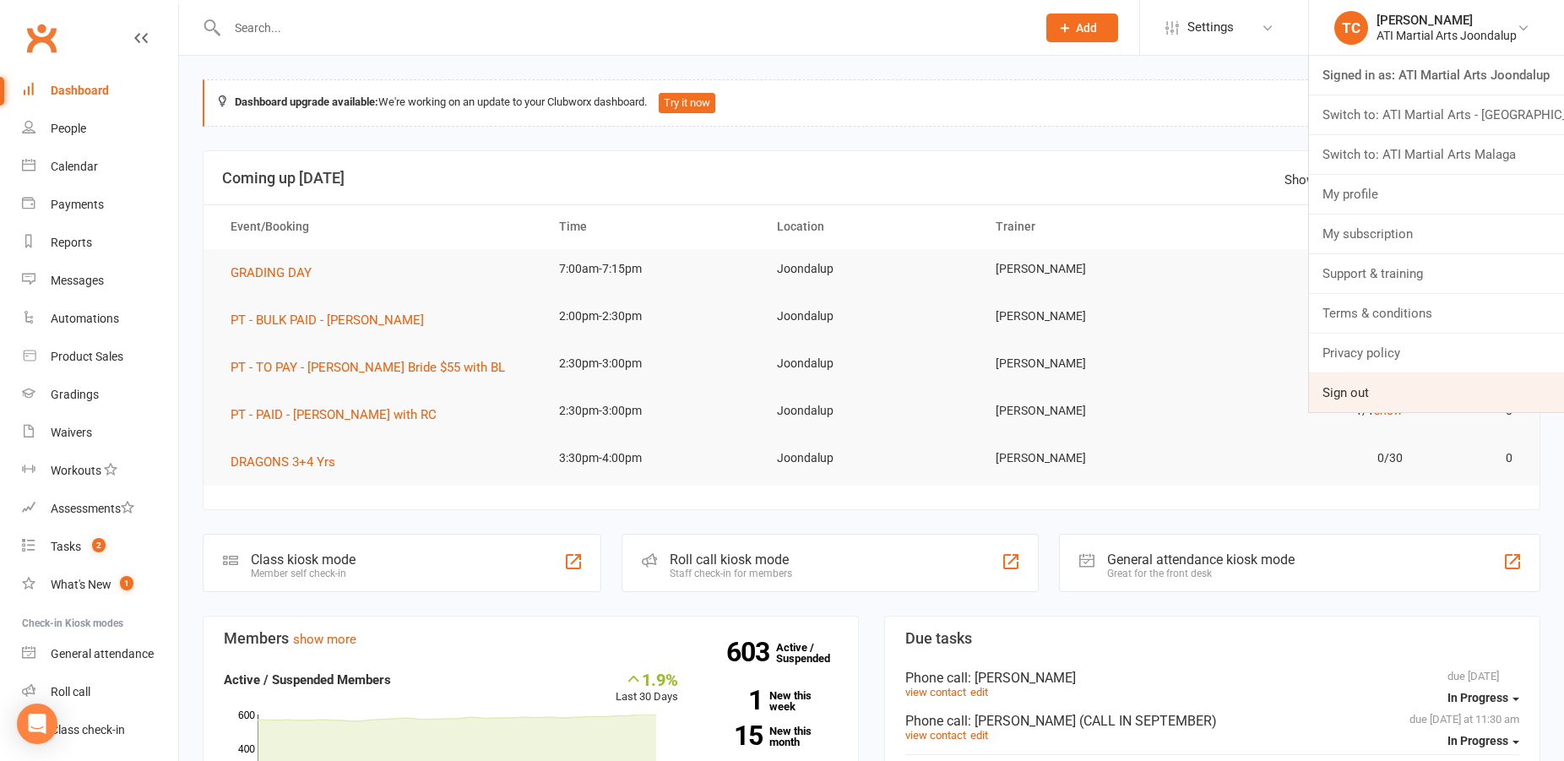
click at [1342, 389] on link "Sign out" at bounding box center [1436, 392] width 255 height 39
